Goal: Navigation & Orientation: Find specific page/section

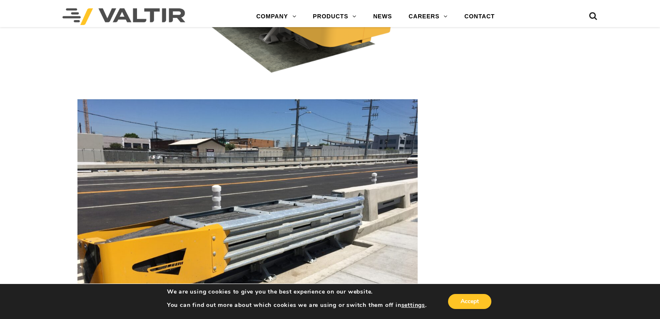
scroll to position [1666, 0]
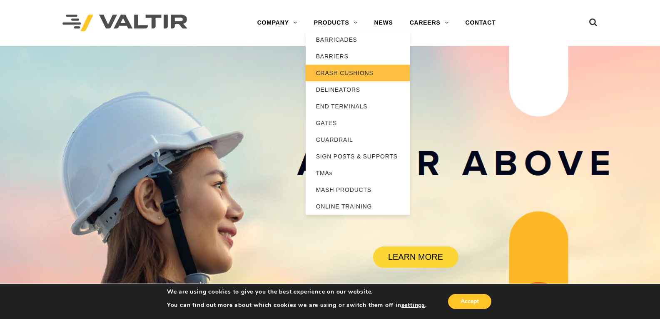
click at [335, 72] on link "CRASH CUSHIONS" at bounding box center [358, 73] width 104 height 17
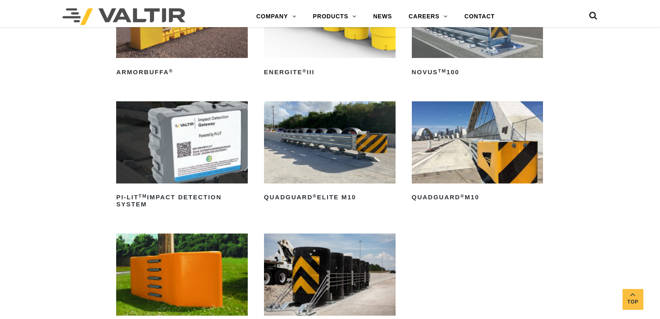
scroll to position [167, 0]
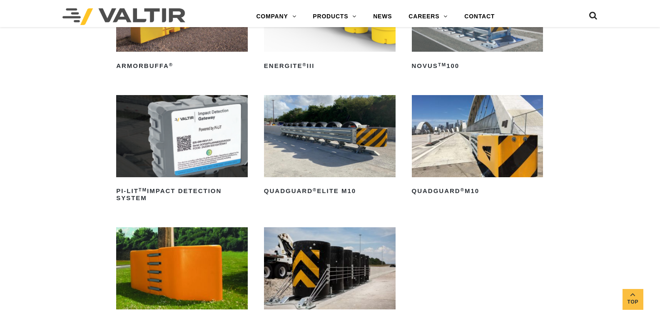
click at [490, 135] on img at bounding box center [478, 136] width 132 height 82
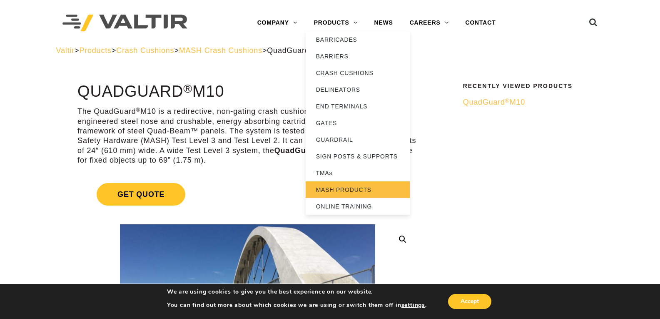
click at [345, 187] on link "MASH PRODUCTS" at bounding box center [358, 189] width 104 height 17
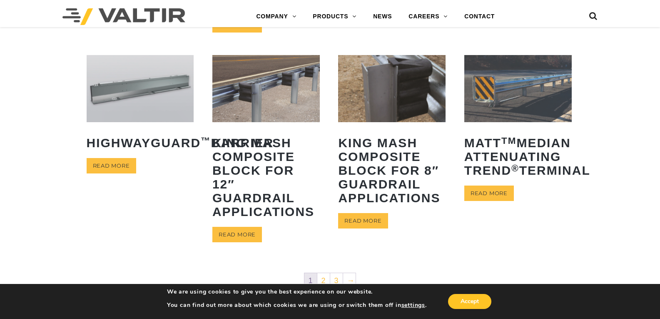
scroll to position [458, 0]
